Goal: Information Seeking & Learning: Check status

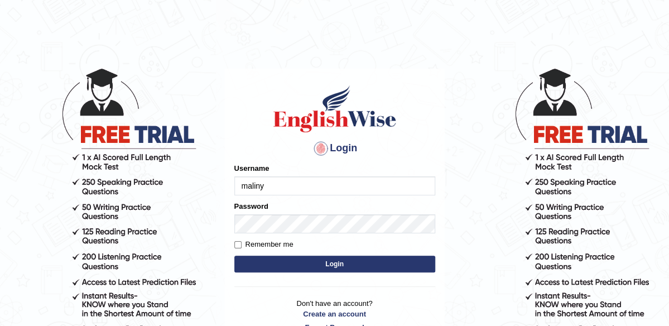
click at [327, 261] on button "Login" at bounding box center [334, 264] width 201 height 17
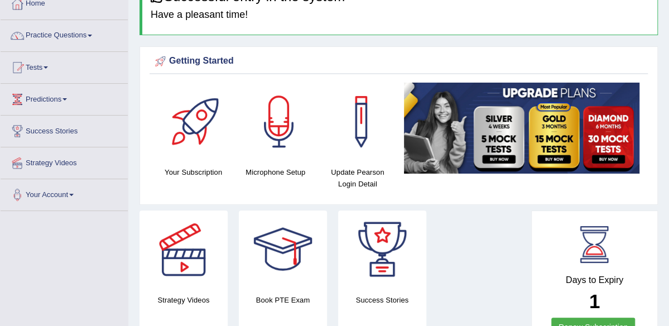
scroll to position [45, 0]
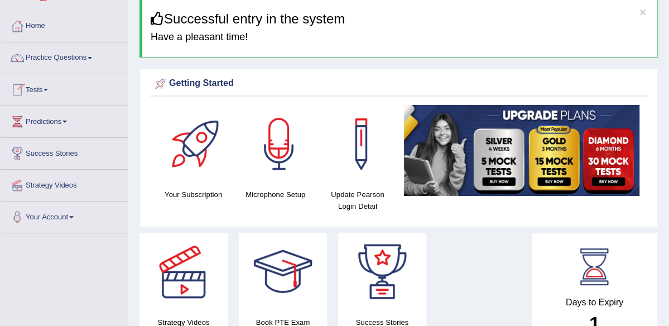
click at [50, 86] on link "Tests" at bounding box center [64, 88] width 127 height 28
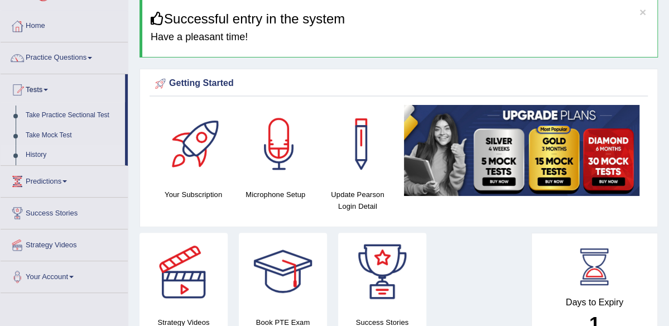
click at [42, 151] on link "History" at bounding box center [73, 155] width 104 height 20
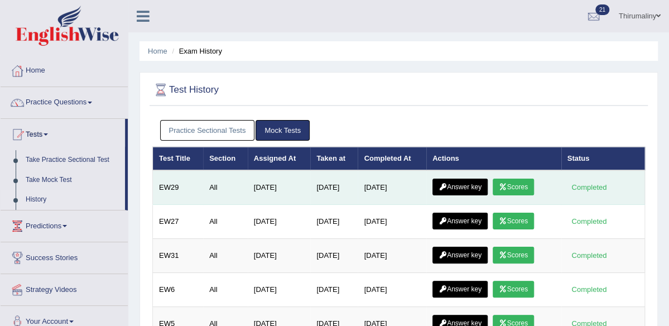
click at [510, 180] on link "Scores" at bounding box center [513, 187] width 41 height 17
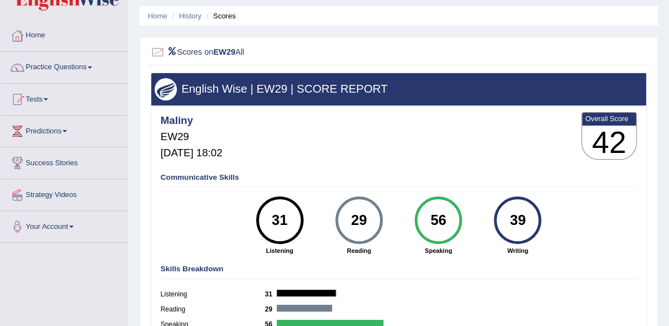
scroll to position [45, 0]
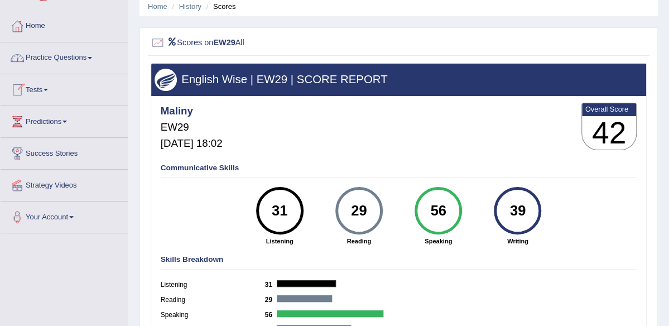
click at [48, 87] on link "Tests" at bounding box center [64, 88] width 127 height 28
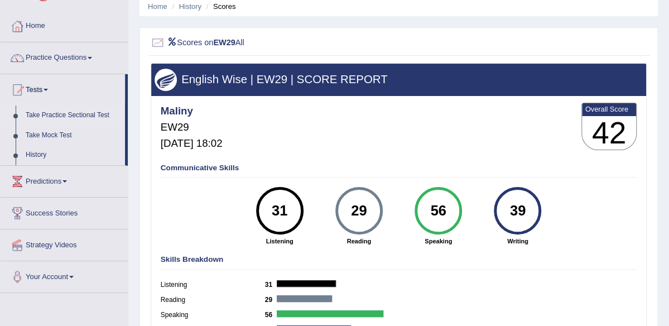
click at [70, 109] on link "Take Practice Sectional Test" at bounding box center [73, 116] width 104 height 20
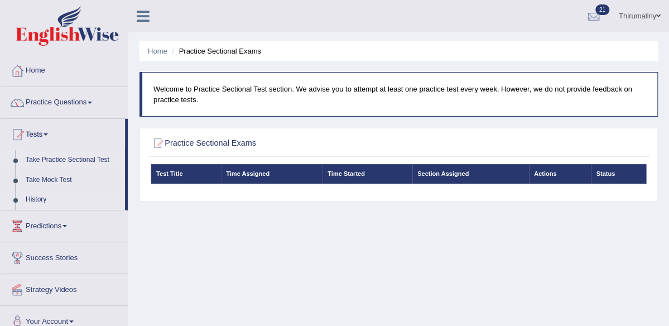
click at [39, 201] on link "History" at bounding box center [73, 200] width 104 height 20
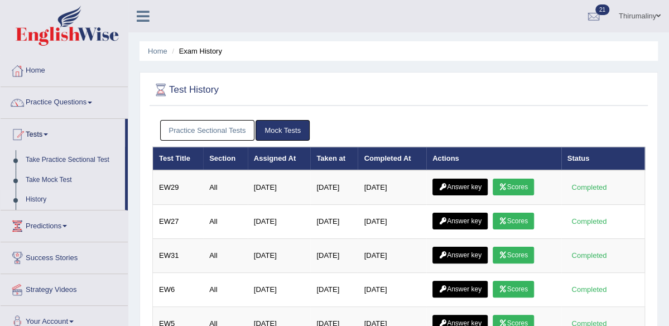
click at [191, 130] on link "Practice Sectional Tests" at bounding box center [207, 130] width 95 height 21
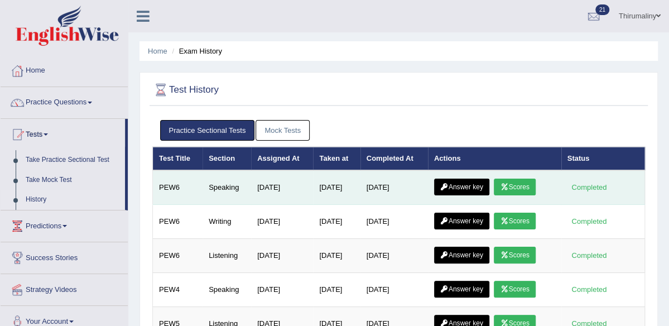
click at [516, 186] on link "Scores" at bounding box center [514, 187] width 41 height 17
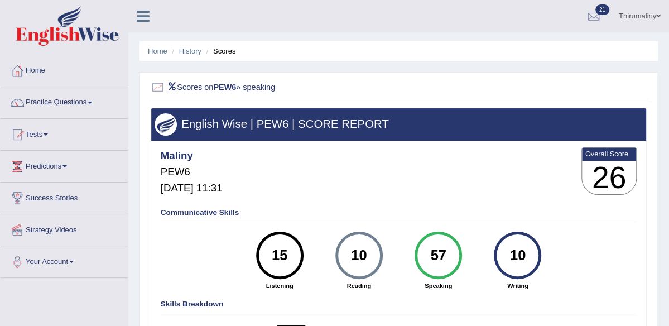
click at [184, 55] on li "History" at bounding box center [185, 51] width 32 height 11
click at [157, 54] on link "Home" at bounding box center [158, 51] width 20 height 8
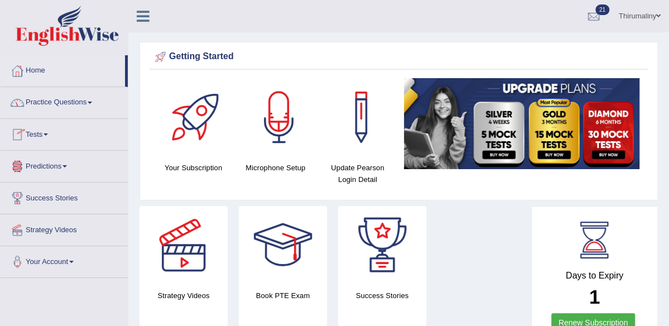
click at [46, 136] on link "Tests" at bounding box center [64, 133] width 127 height 28
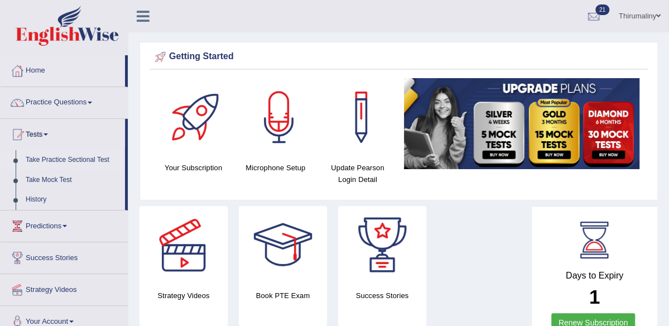
click at [76, 155] on link "Take Practice Sectional Test" at bounding box center [73, 160] width 104 height 20
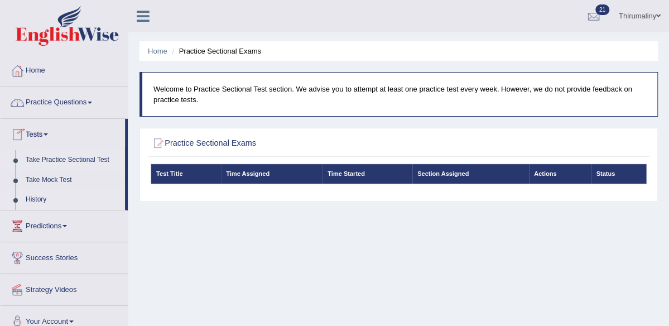
click at [42, 197] on link "History" at bounding box center [73, 200] width 104 height 20
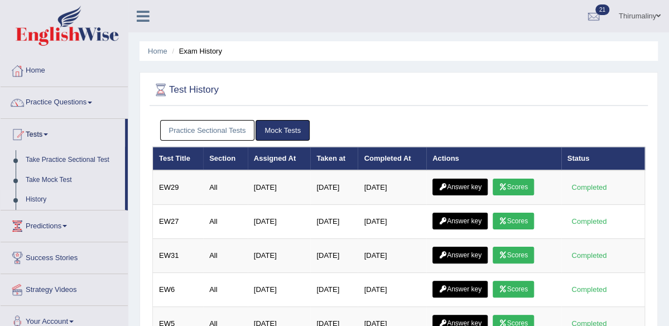
click at [205, 128] on link "Practice Sectional Tests" at bounding box center [207, 130] width 95 height 21
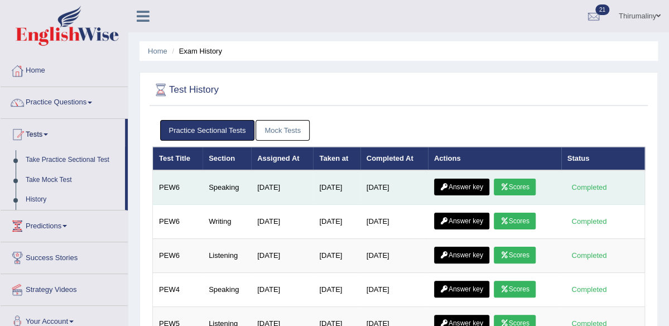
click at [466, 189] on link "Answer key" at bounding box center [461, 187] width 55 height 17
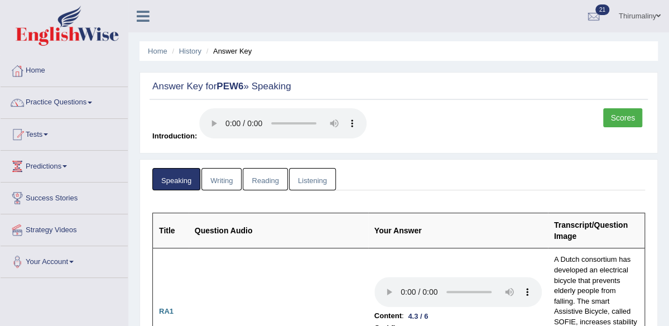
click at [218, 181] on link "Writing" at bounding box center [222, 179] width 40 height 23
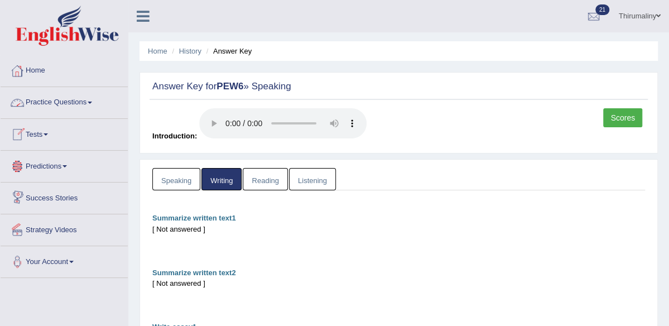
click at [17, 65] on div at bounding box center [17, 71] width 17 height 17
